Goal: Check status: Check status

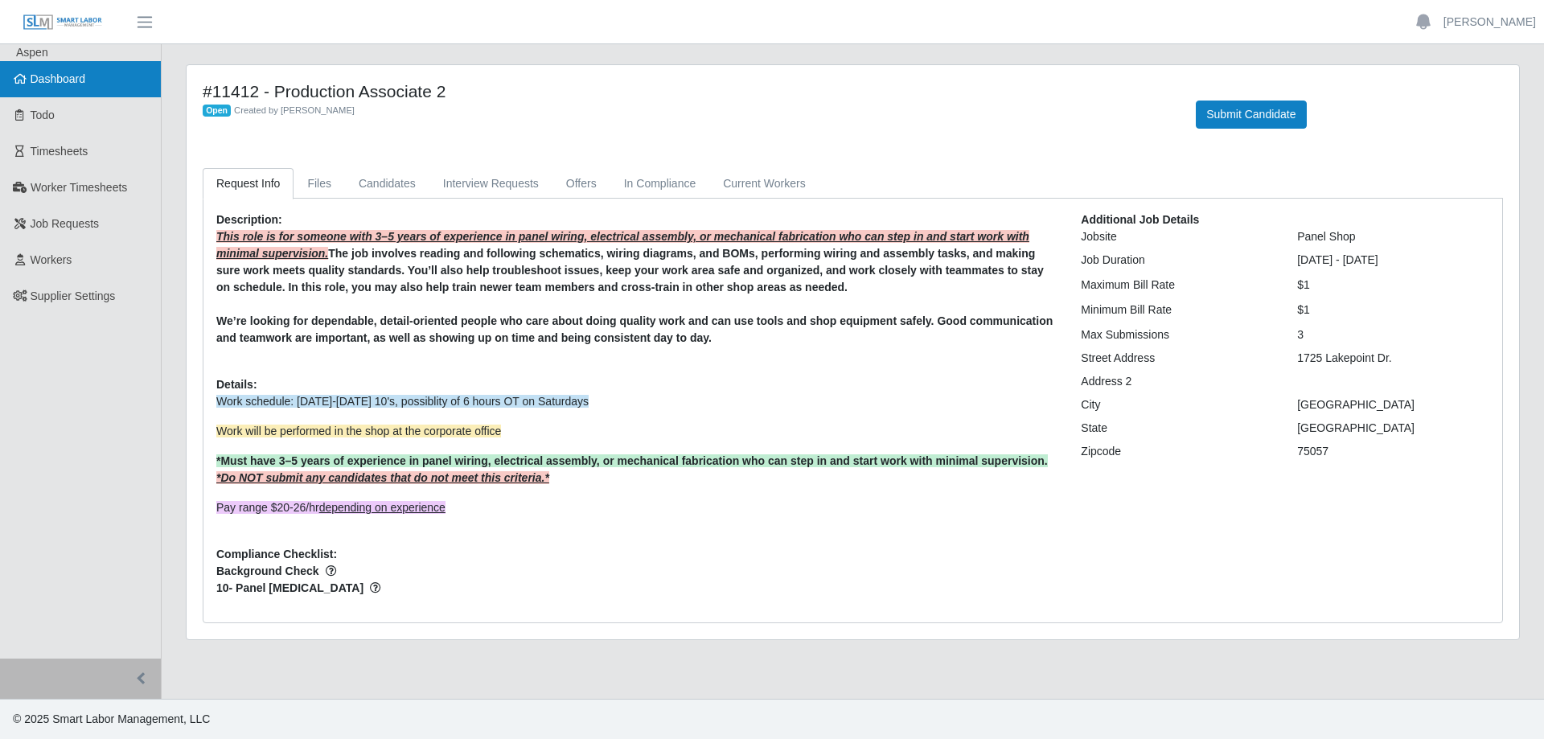
click at [85, 82] on span "Dashboard" at bounding box center [58, 78] width 55 height 13
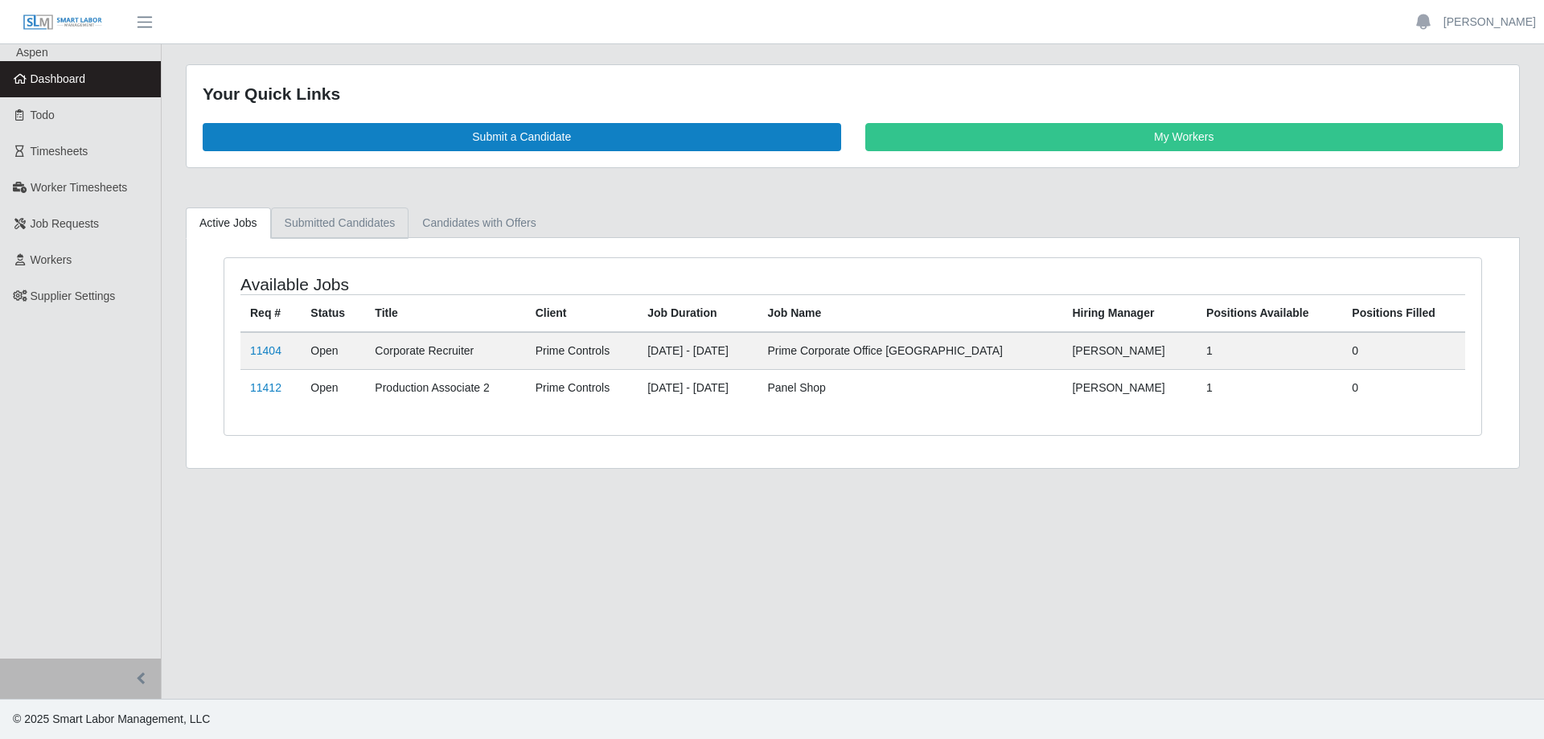
click at [324, 224] on link "Submitted Candidates" at bounding box center [340, 223] width 138 height 31
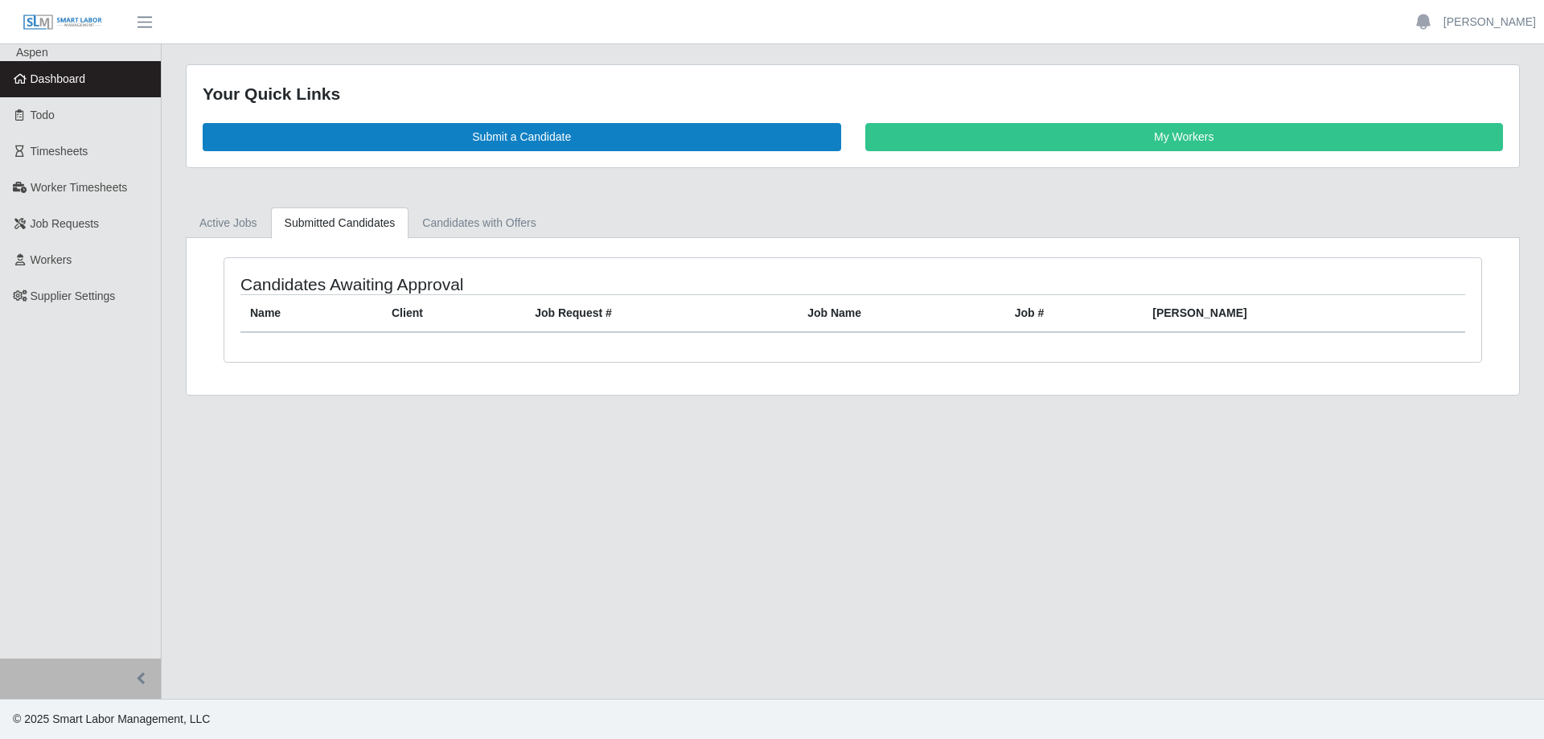
click at [105, 74] on link "Dashboard" at bounding box center [80, 79] width 161 height 36
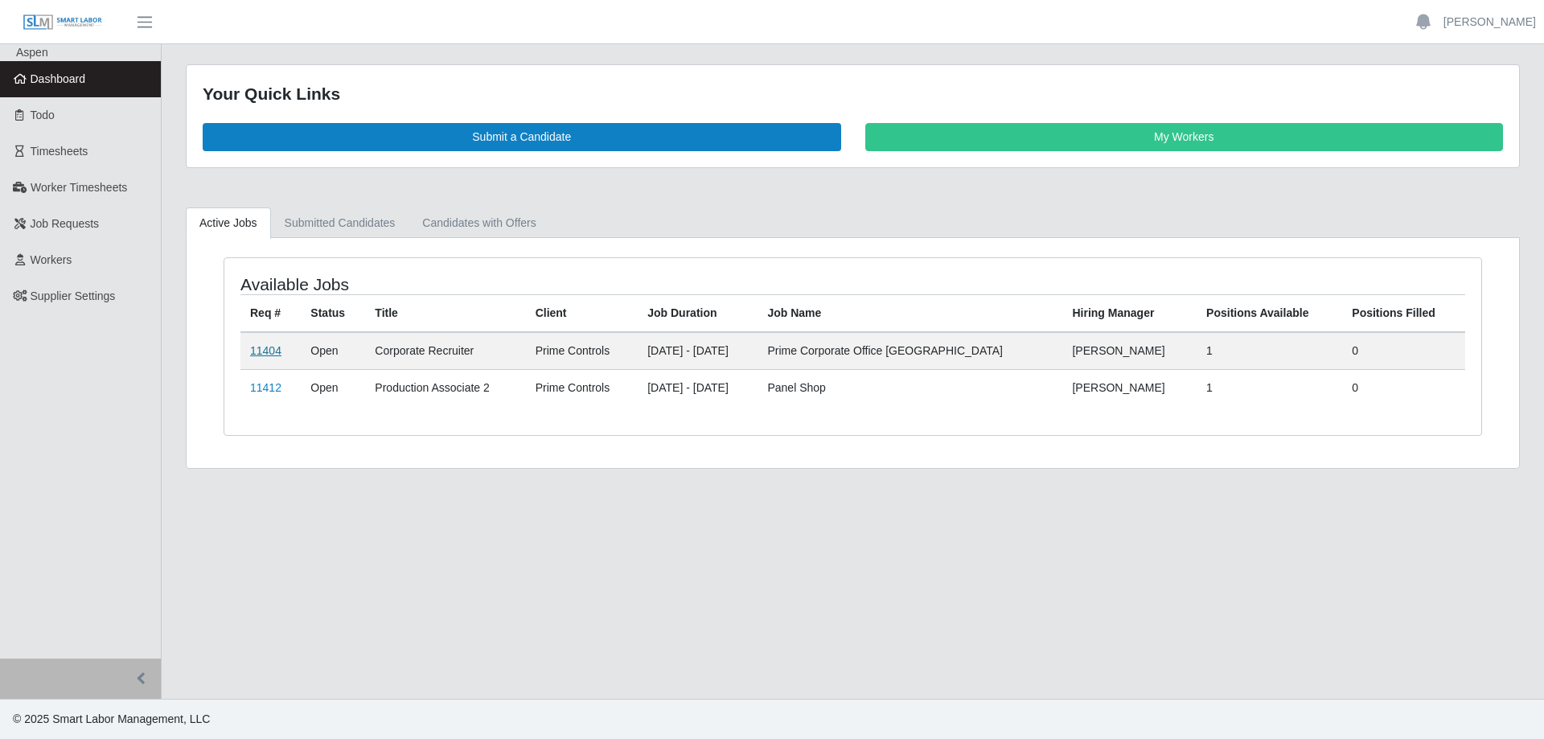
click at [262, 351] on link "11404" at bounding box center [265, 350] width 31 height 13
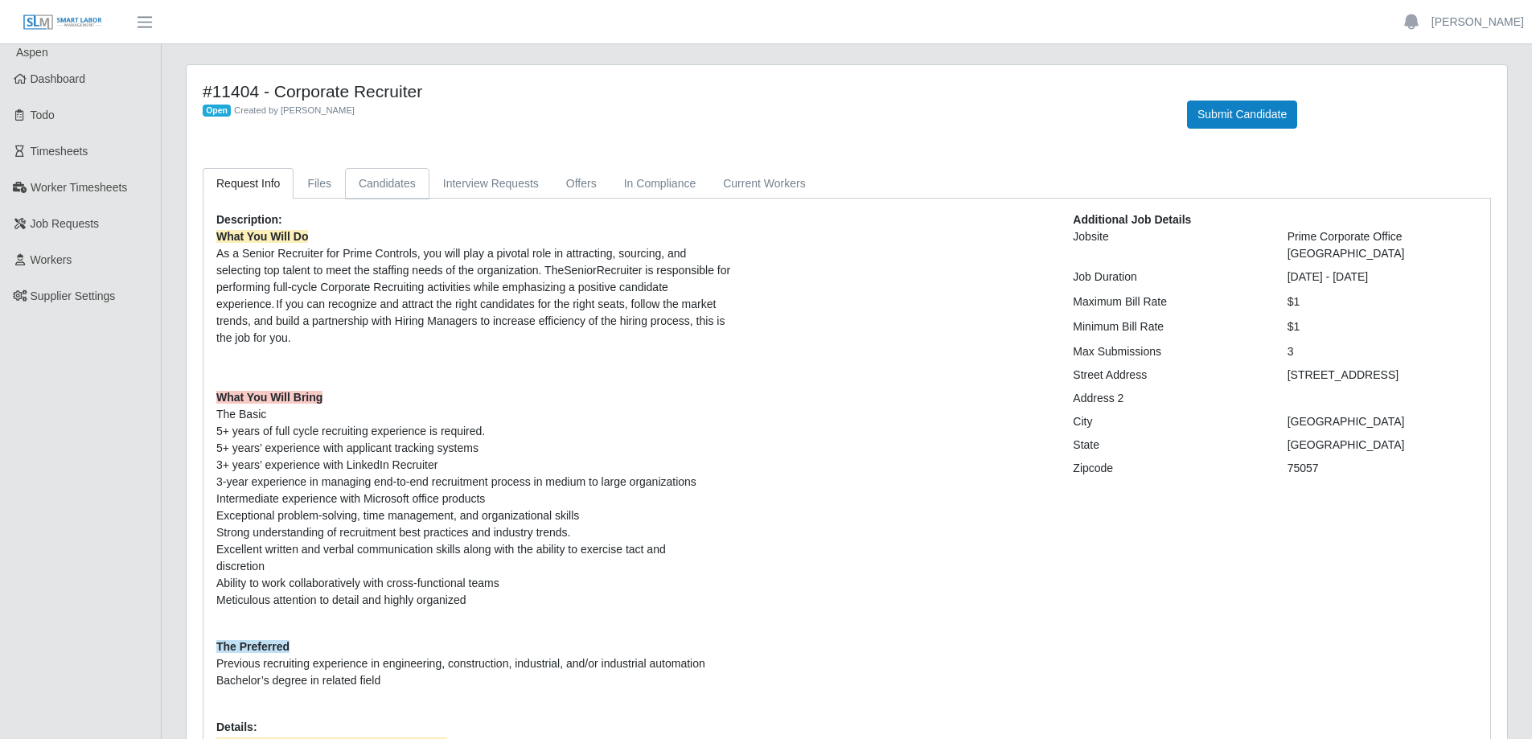
click at [391, 176] on link "Candidates" at bounding box center [387, 183] width 84 height 31
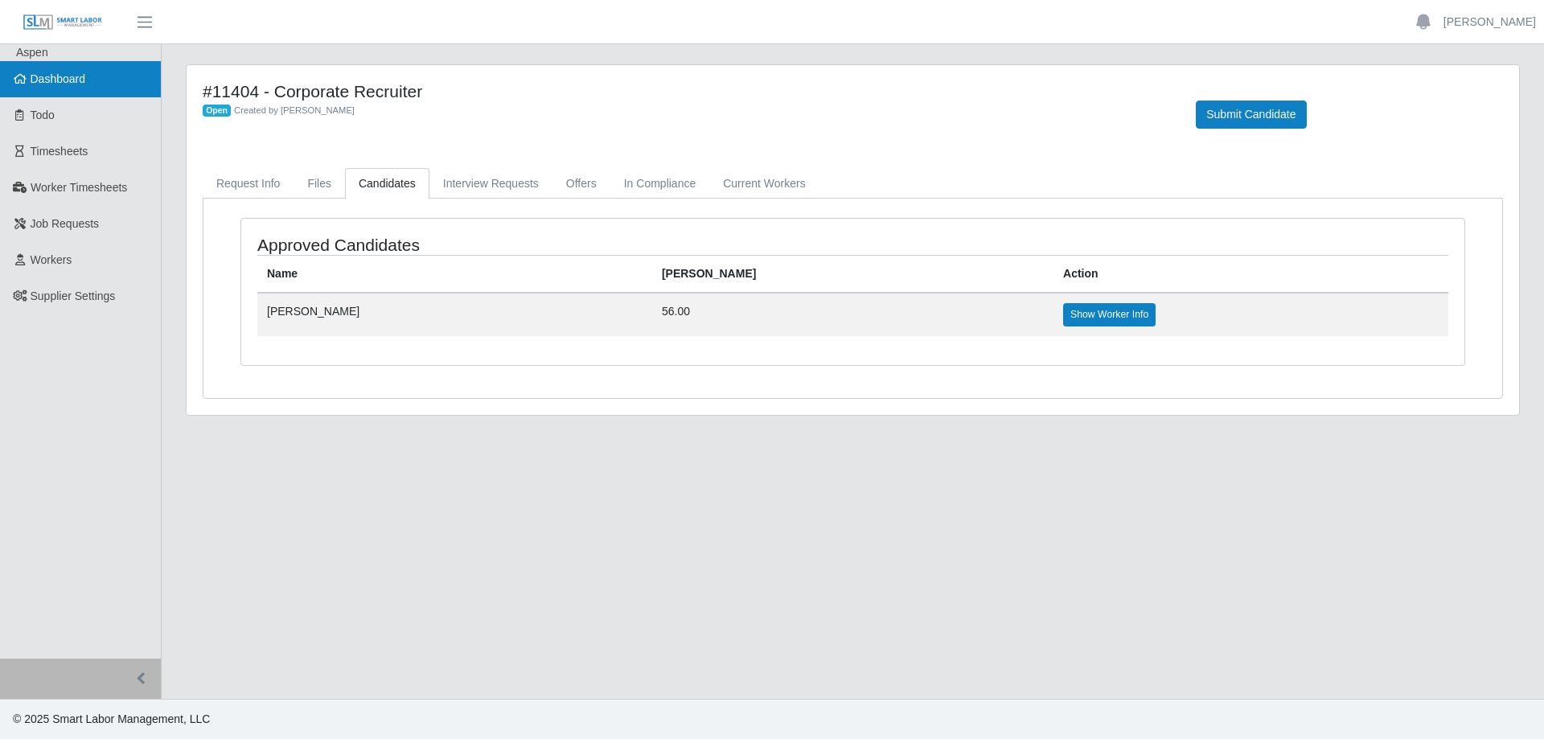
click at [53, 73] on span "Dashboard" at bounding box center [58, 78] width 55 height 13
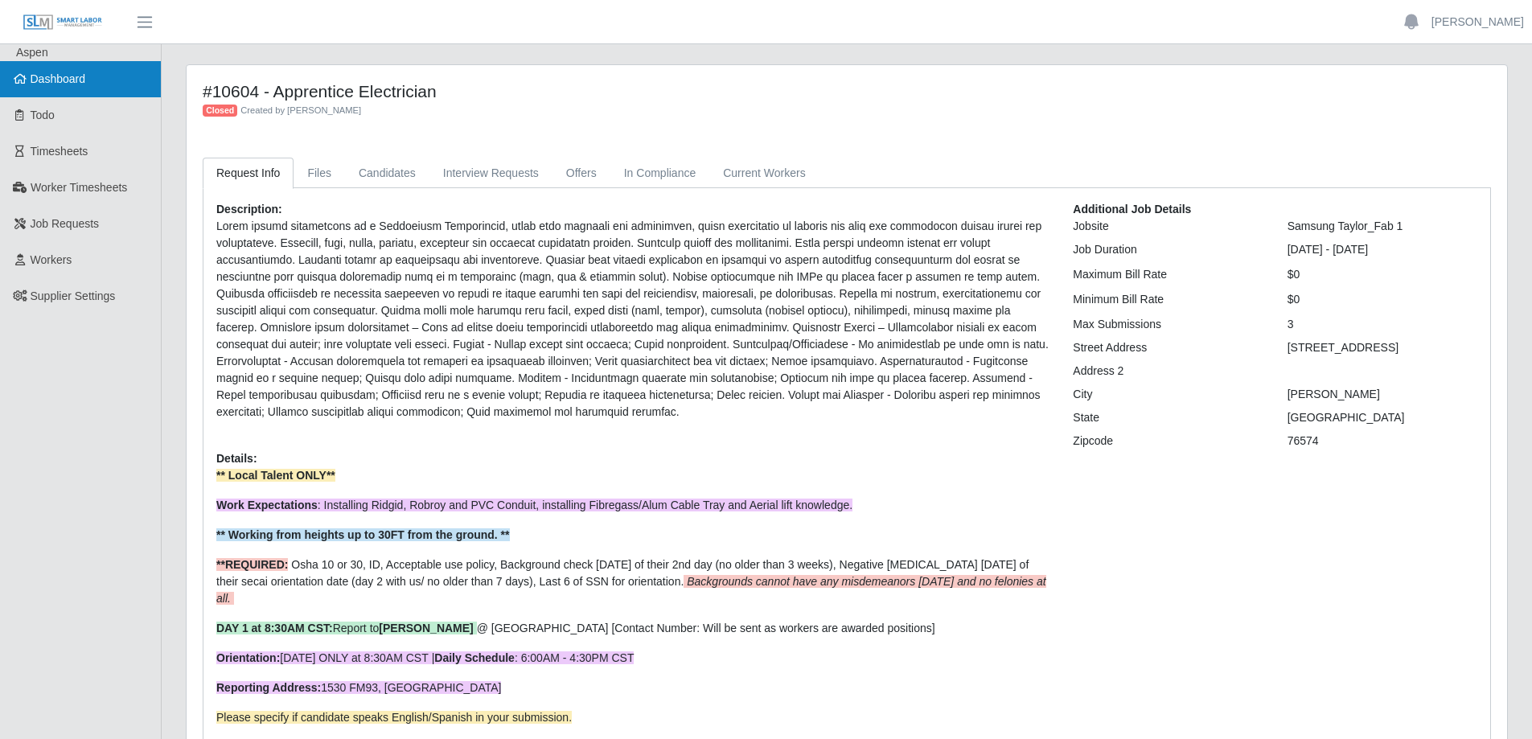
click at [86, 82] on link "Dashboard" at bounding box center [80, 79] width 161 height 36
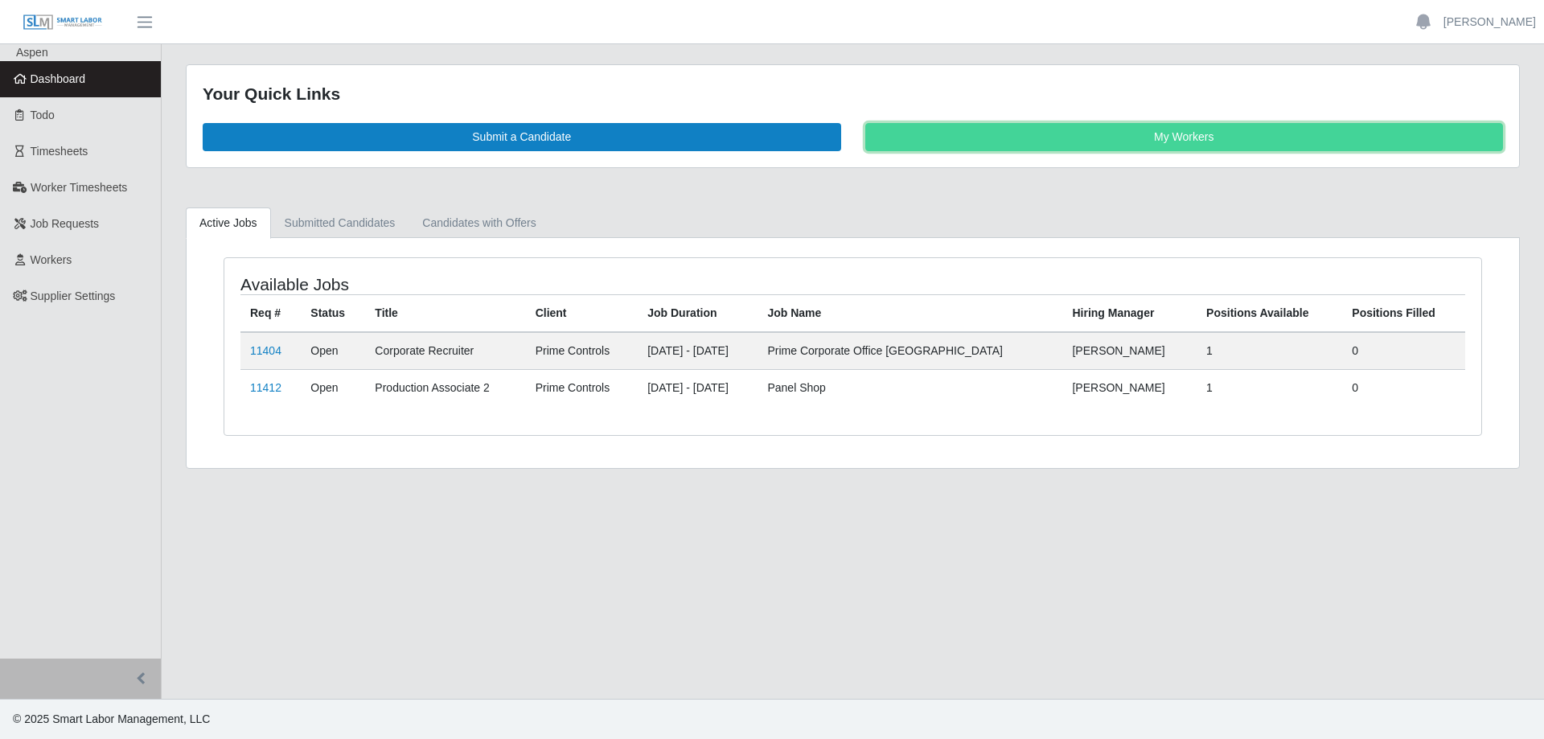
click at [949, 134] on link "My Workers" at bounding box center [1184, 137] width 639 height 28
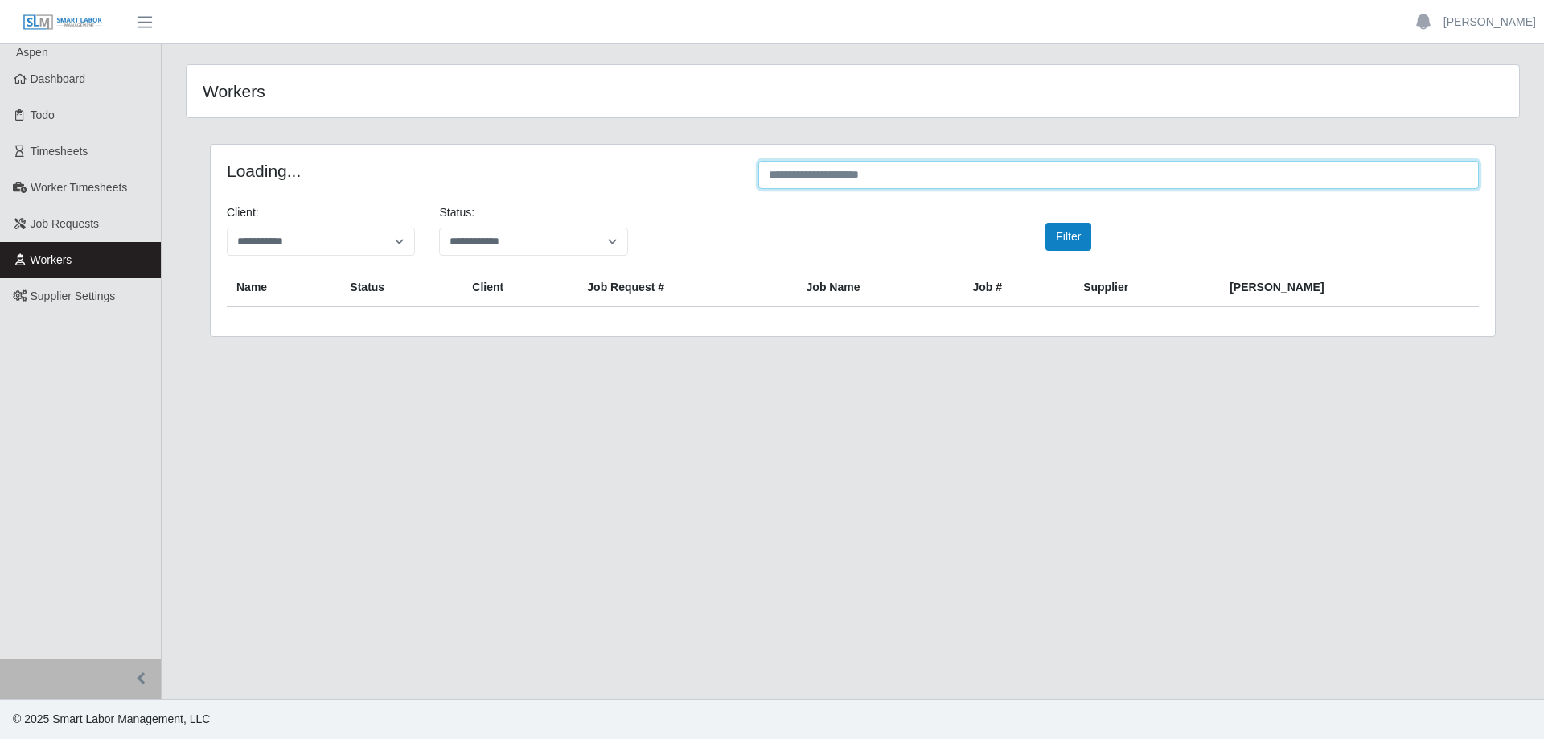
click at [857, 179] on input "text" at bounding box center [1118, 175] width 721 height 28
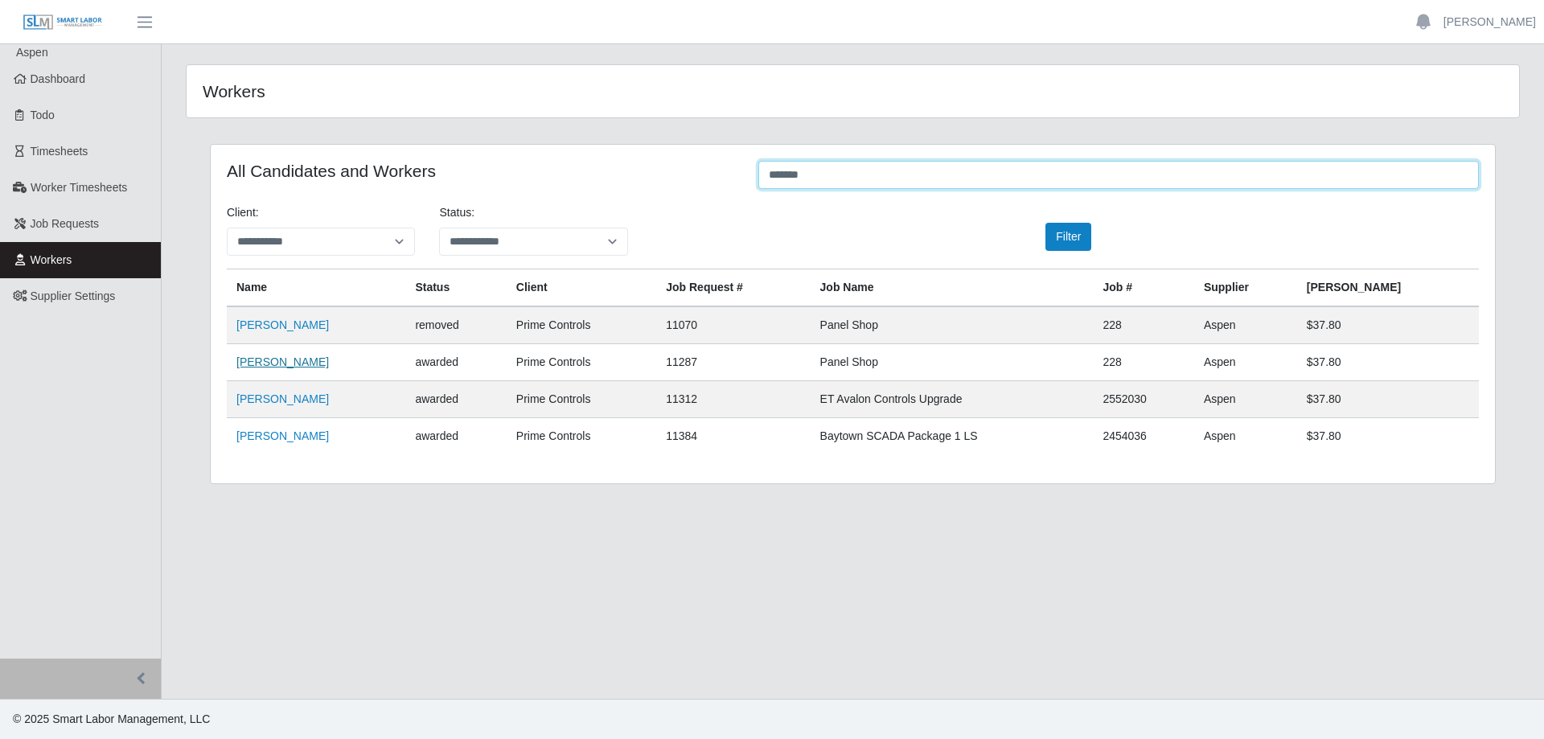
type input "*******"
click at [270, 368] on link "Tony Russell" at bounding box center [282, 362] width 92 height 13
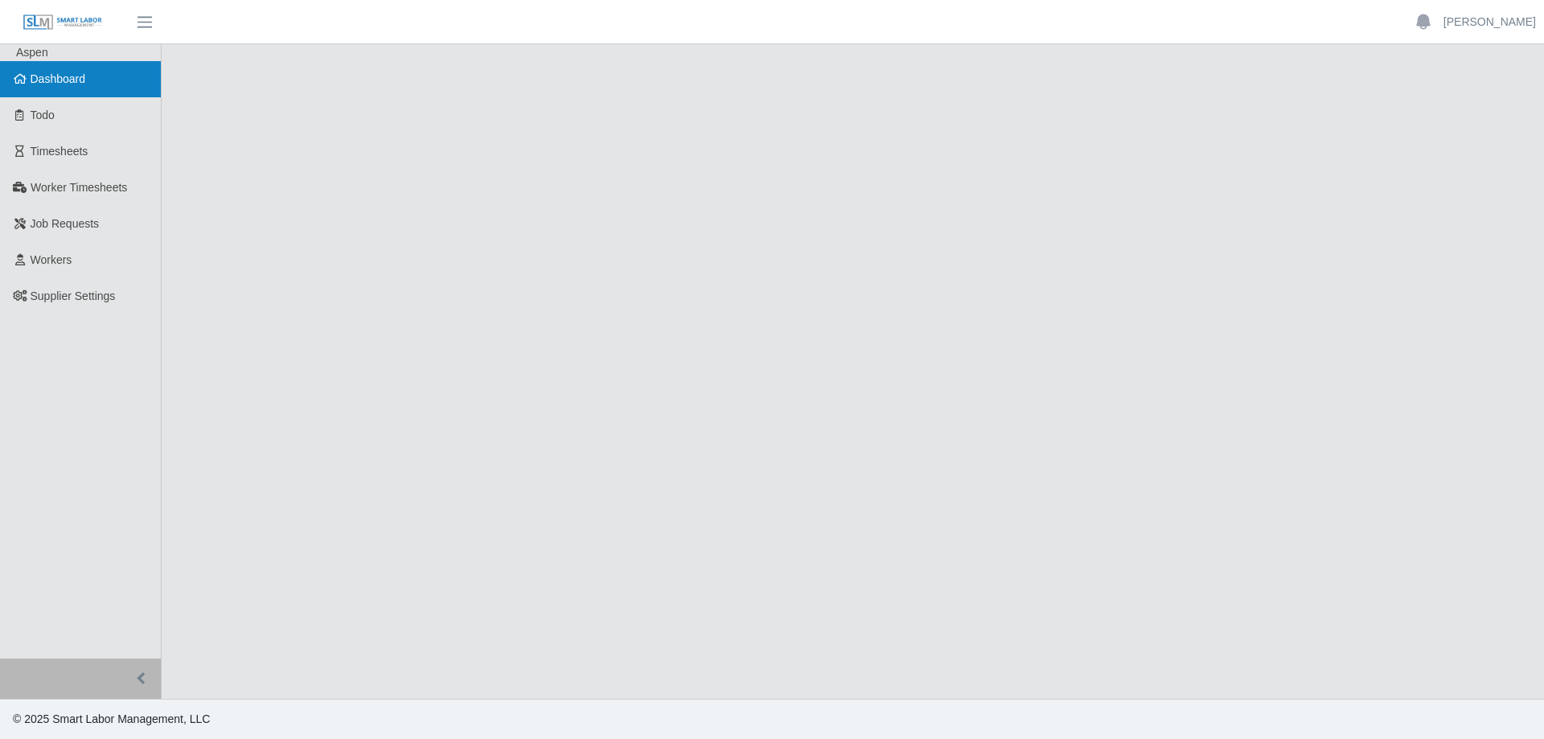
click at [64, 76] on span "Dashboard" at bounding box center [58, 78] width 55 height 13
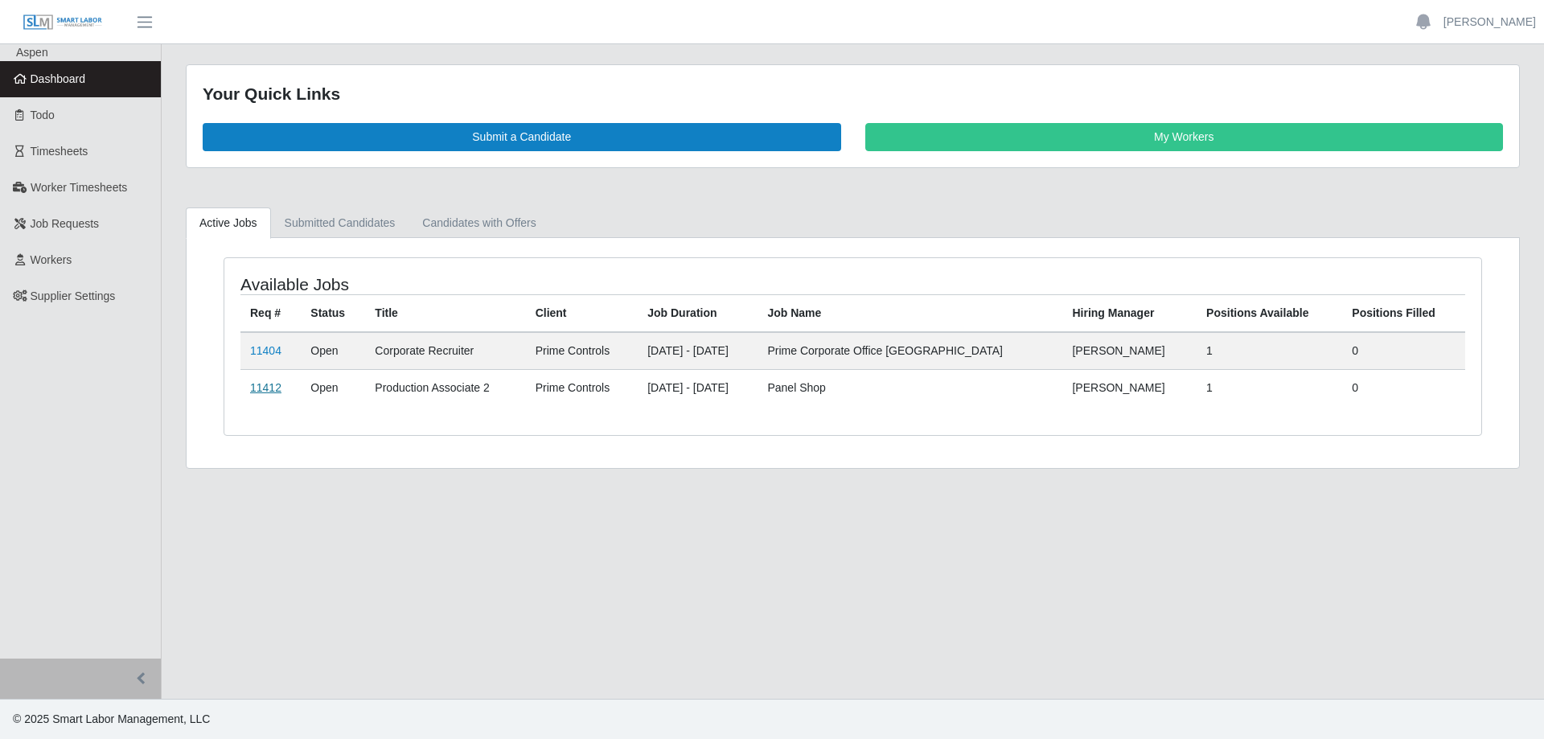
click at [263, 392] on link "11412" at bounding box center [265, 387] width 31 height 13
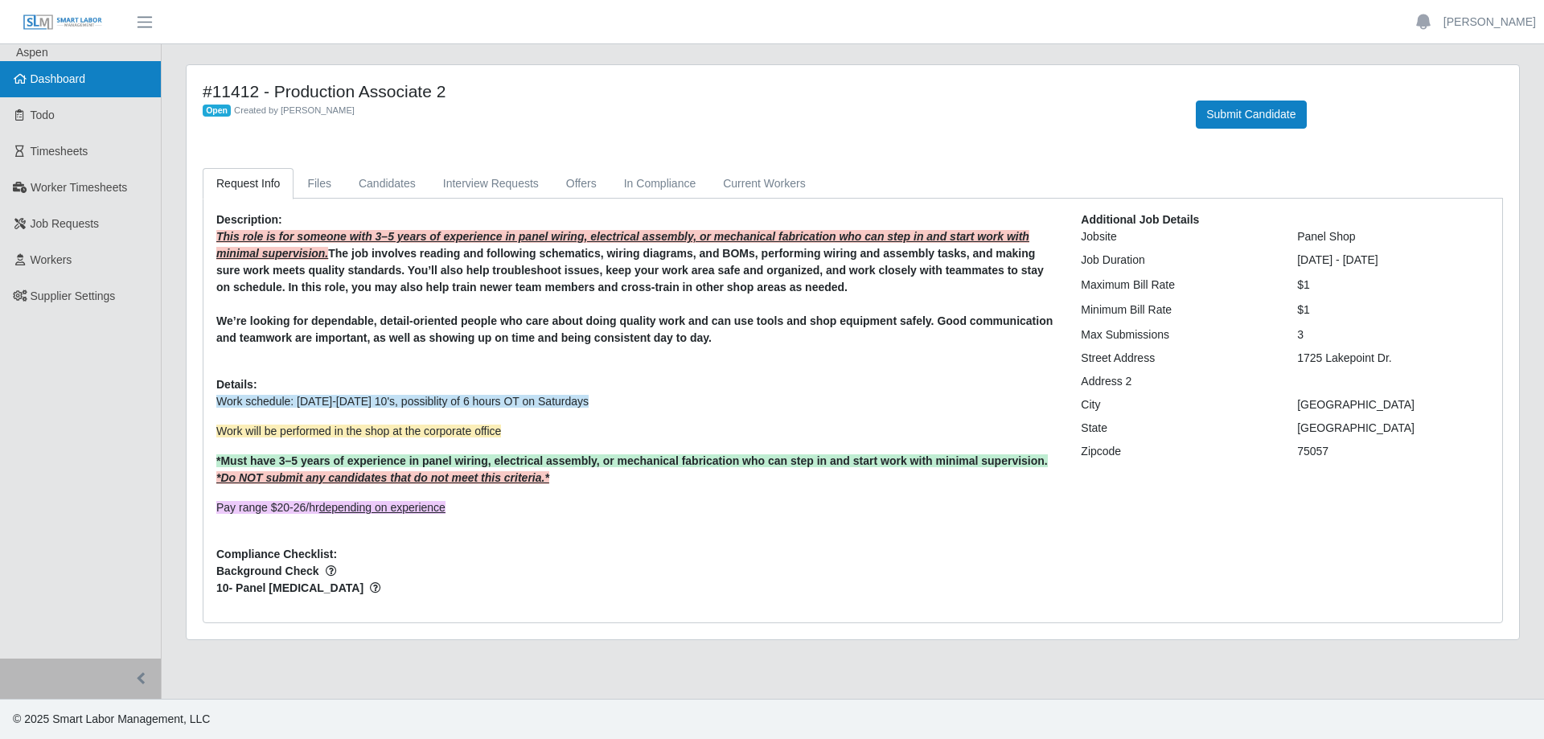
click at [98, 84] on link "Dashboard" at bounding box center [80, 79] width 161 height 36
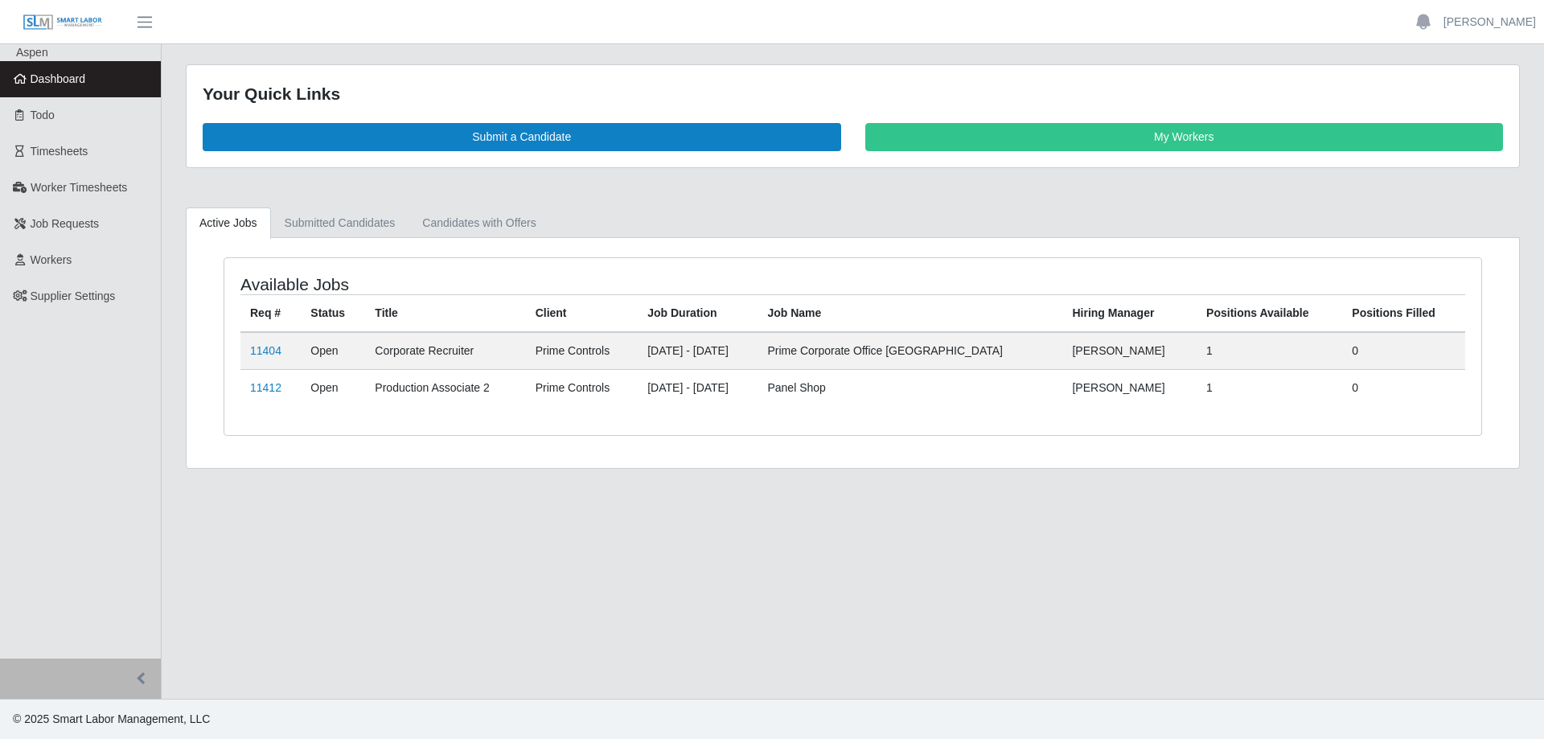
click at [286, 393] on td "11412" at bounding box center [270, 387] width 60 height 37
click at [271, 393] on link "11412" at bounding box center [265, 387] width 31 height 13
